Goal: Task Accomplishment & Management: Manage account settings

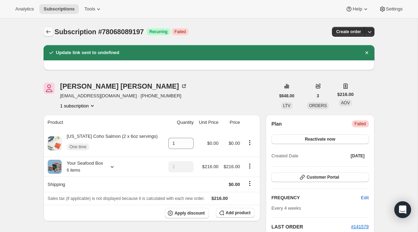
click at [48, 31] on icon "Subscriptions" at bounding box center [48, 31] width 7 height 7
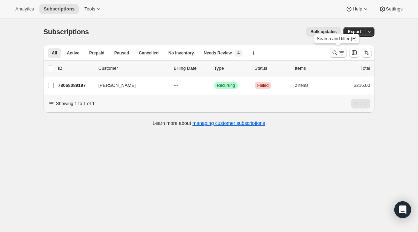
click at [339, 48] on button "Search and filter results" at bounding box center [338, 53] width 17 height 10
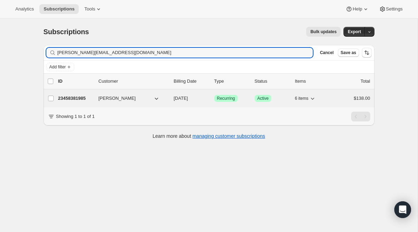
type input "[PERSON_NAME][EMAIL_ADDRESS][DOMAIN_NAME]"
click at [227, 100] on span "Recurring" at bounding box center [226, 99] width 18 height 6
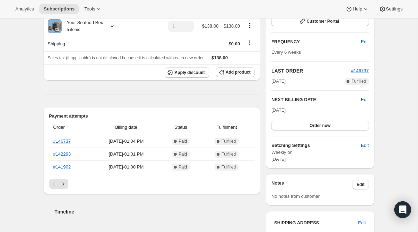
scroll to position [136, 0]
